Goal: Complete application form

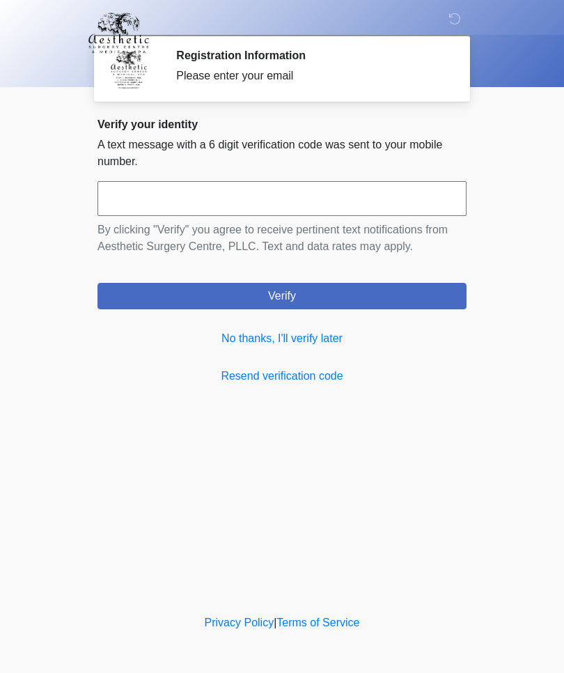
click at [324, 343] on link "No thanks, I'll verify later" at bounding box center [281, 338] width 369 height 17
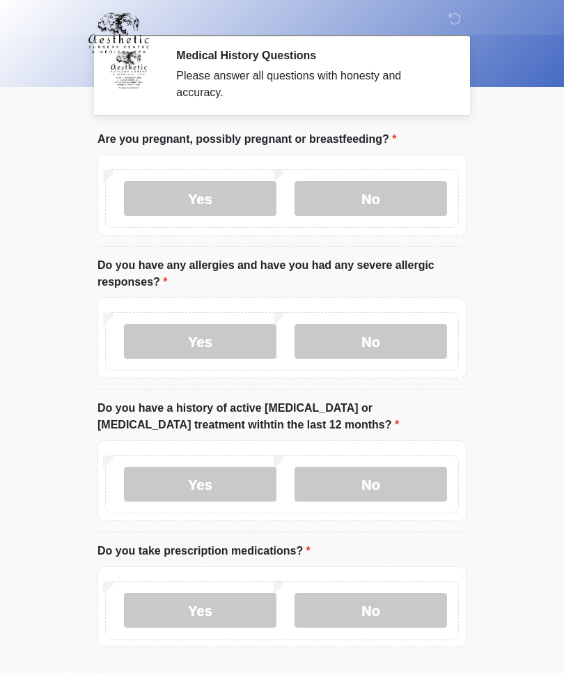
click at [362, 200] on label "No" at bounding box center [371, 198] width 152 height 35
click at [364, 343] on label "No" at bounding box center [371, 341] width 152 height 35
click at [366, 487] on label "No" at bounding box center [371, 484] width 152 height 35
click at [193, 609] on label "Yes" at bounding box center [200, 610] width 152 height 35
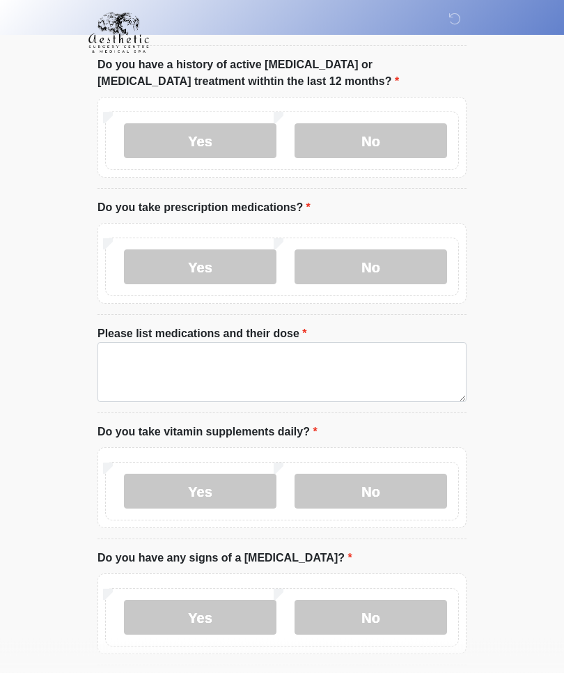
scroll to position [356, 0]
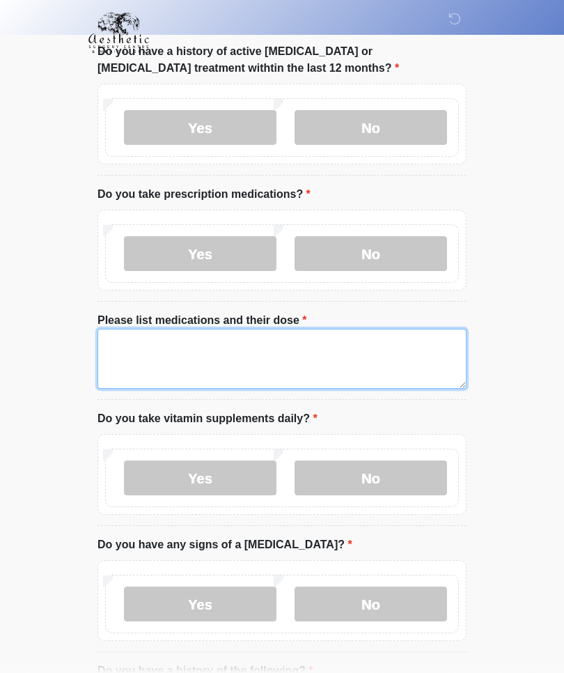
click at [123, 343] on textarea "Please list medications and their dose" at bounding box center [281, 359] width 369 height 60
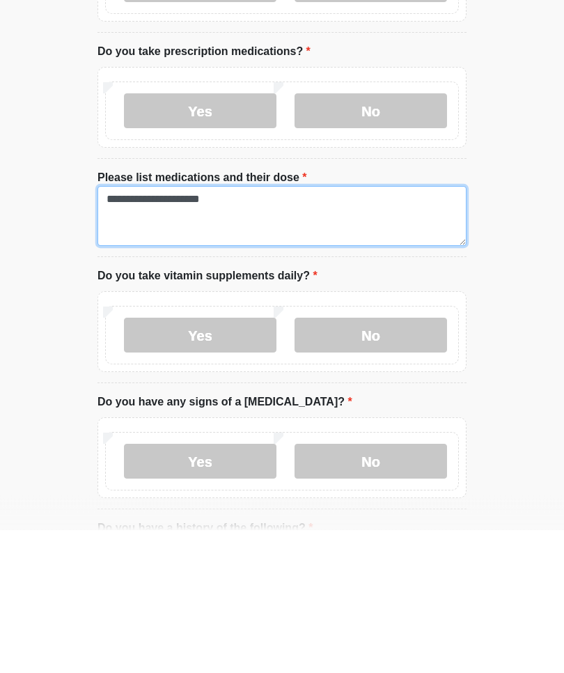
type textarea "**********"
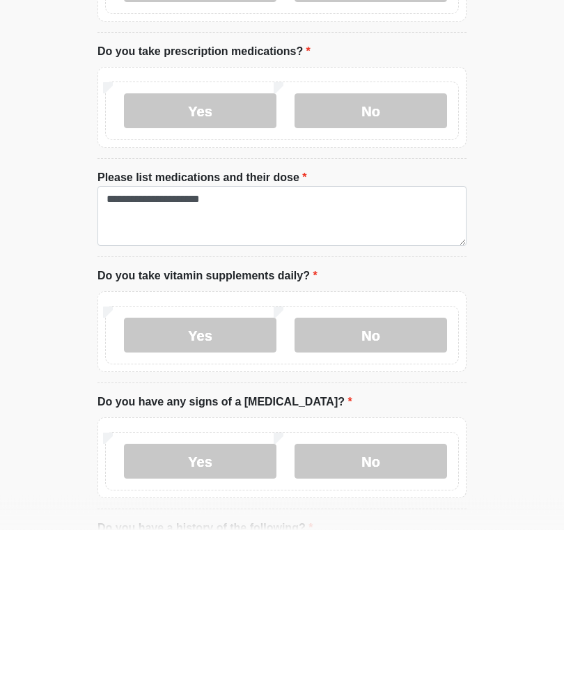
click at [203, 461] on label "Yes" at bounding box center [200, 478] width 152 height 35
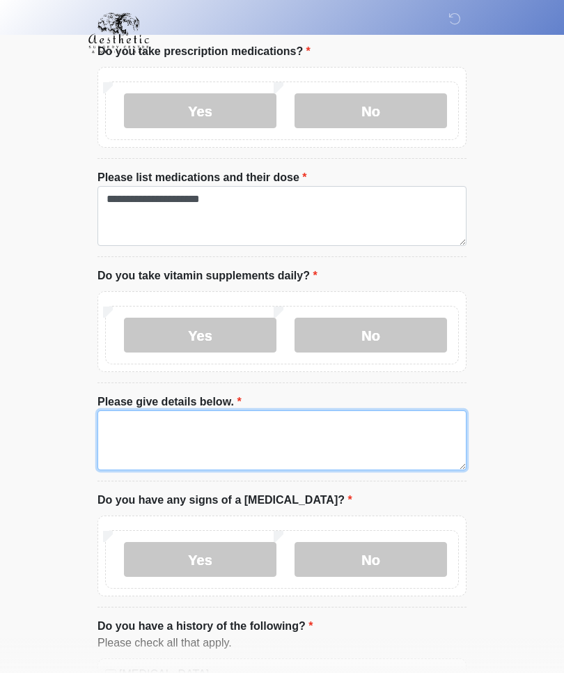
click at [127, 421] on textarea "Please give details below." at bounding box center [281, 440] width 369 height 60
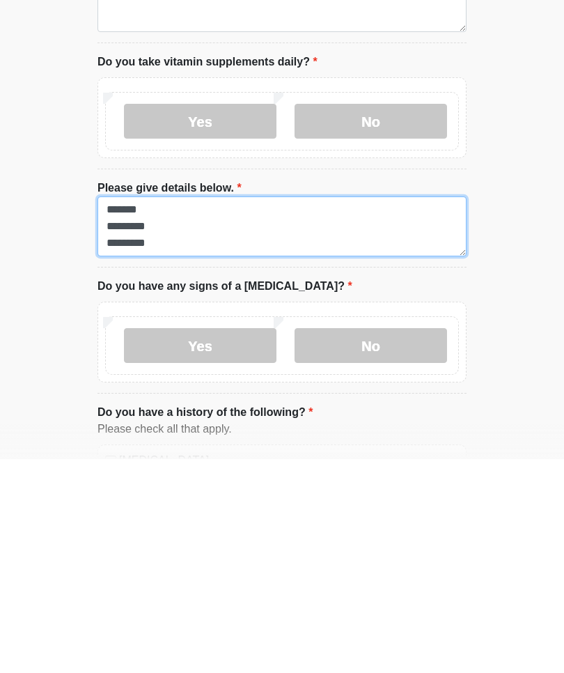
type textarea "******* ********* ********"
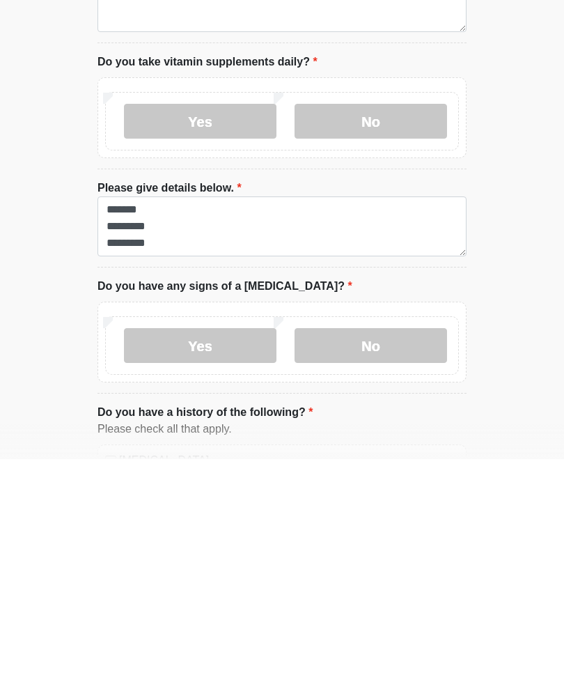
click at [361, 542] on label "No" at bounding box center [371, 559] width 152 height 35
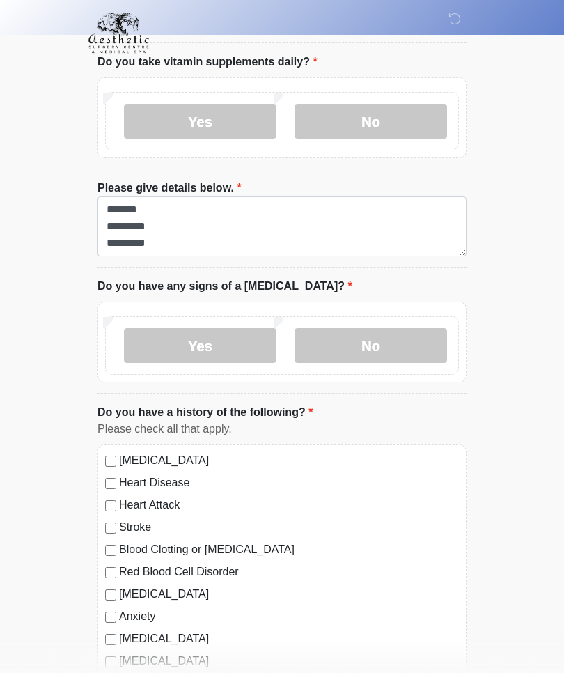
click at [210, 464] on label "[MEDICAL_DATA]" at bounding box center [289, 460] width 340 height 17
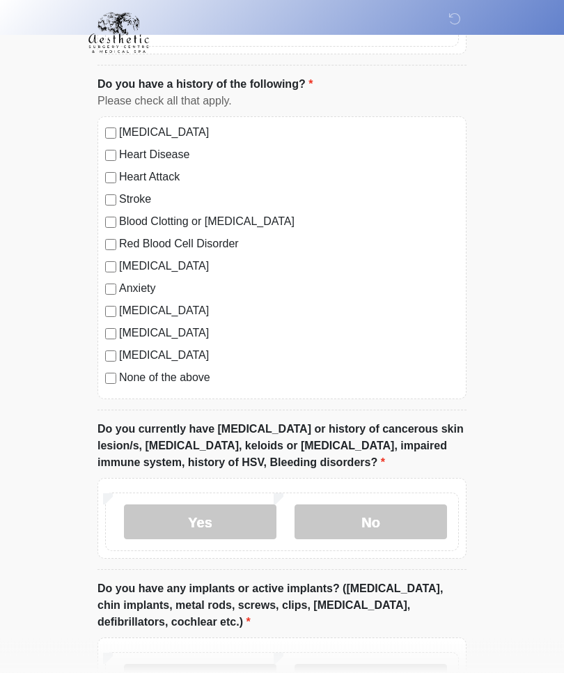
scroll to position [1043, 0]
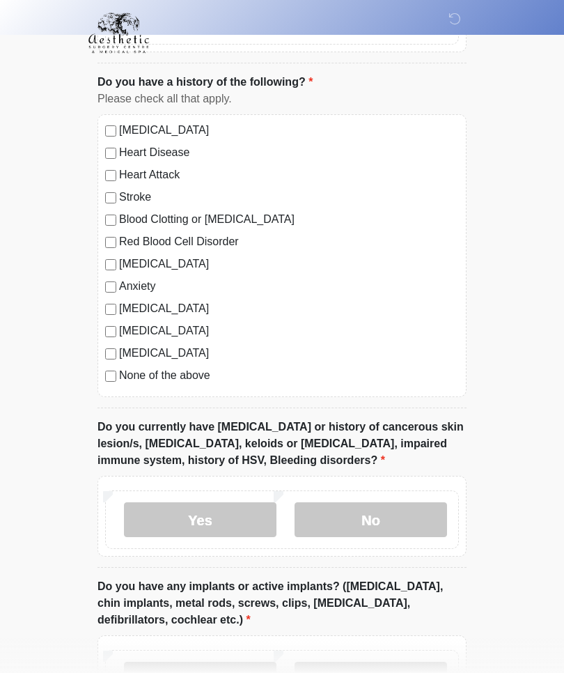
click at [377, 522] on label "No" at bounding box center [371, 519] width 152 height 35
click at [377, 672] on label "No" at bounding box center [371, 678] width 152 height 35
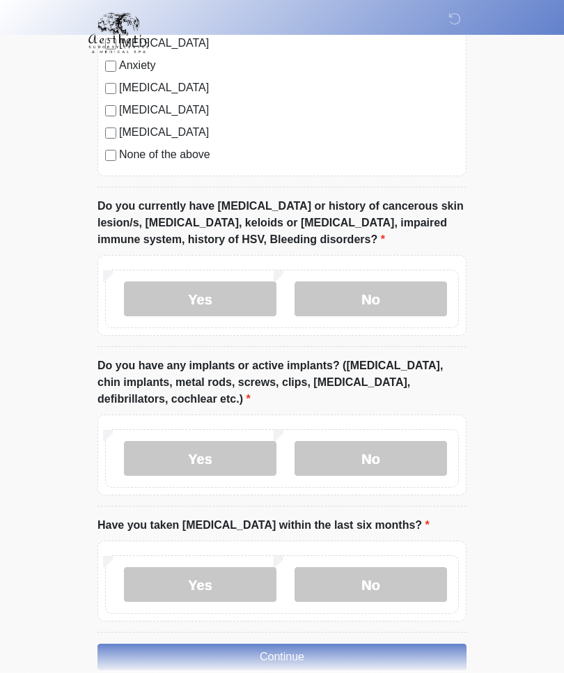
scroll to position [1275, 0]
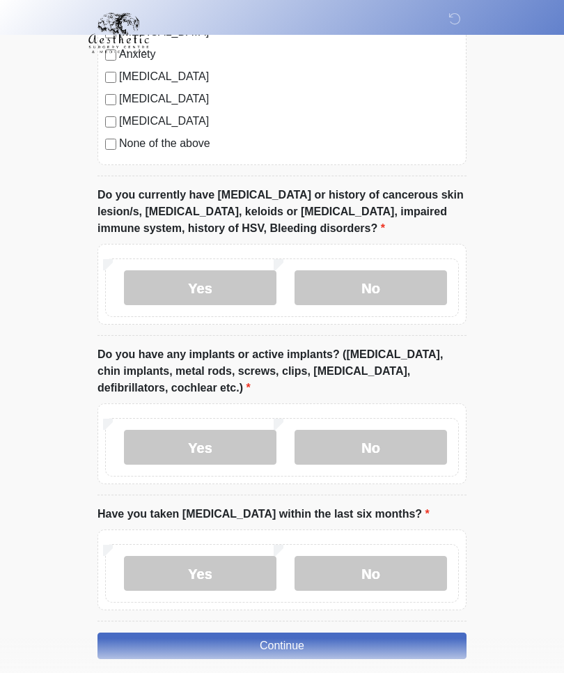
click at [363, 575] on label "No" at bounding box center [371, 573] width 152 height 35
click at [288, 650] on button "Continue" at bounding box center [281, 645] width 369 height 26
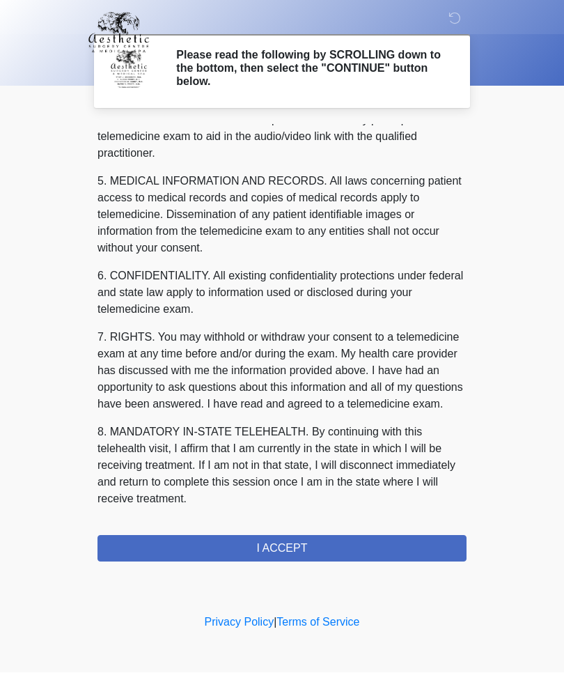
scroll to position [430, 0]
click at [297, 549] on button "I ACCEPT" at bounding box center [281, 548] width 369 height 26
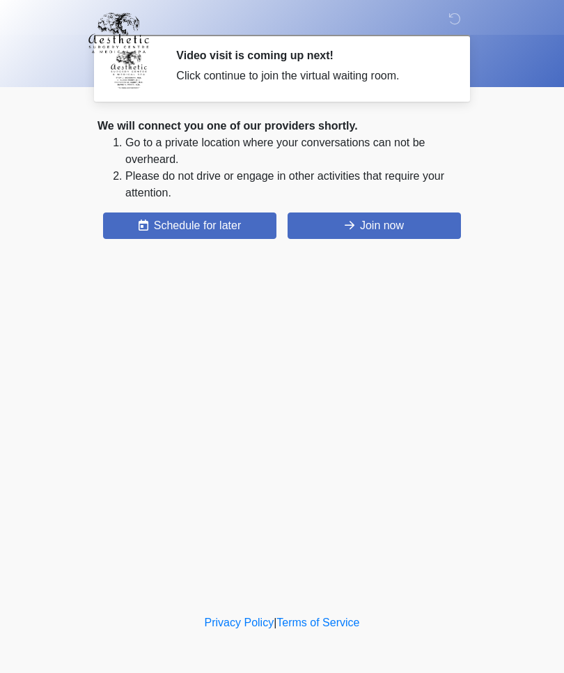
click at [364, 236] on button "Join now" at bounding box center [374, 225] width 173 height 26
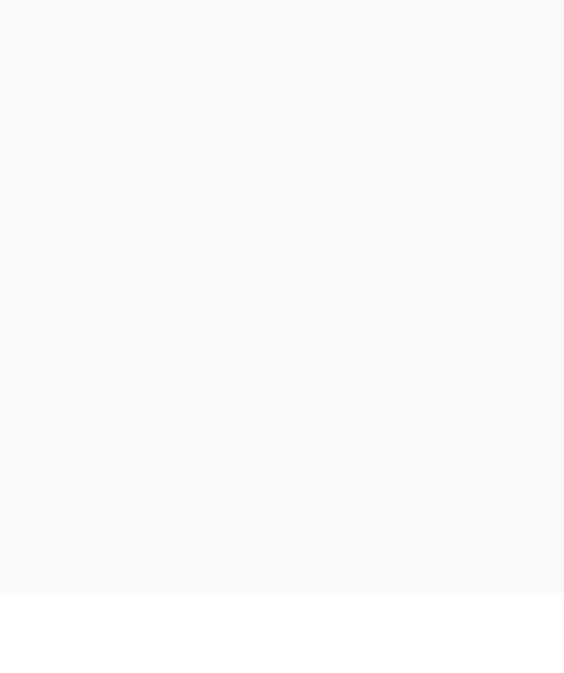
scroll to position [4, 0]
